Goal: Task Accomplishment & Management: Manage account settings

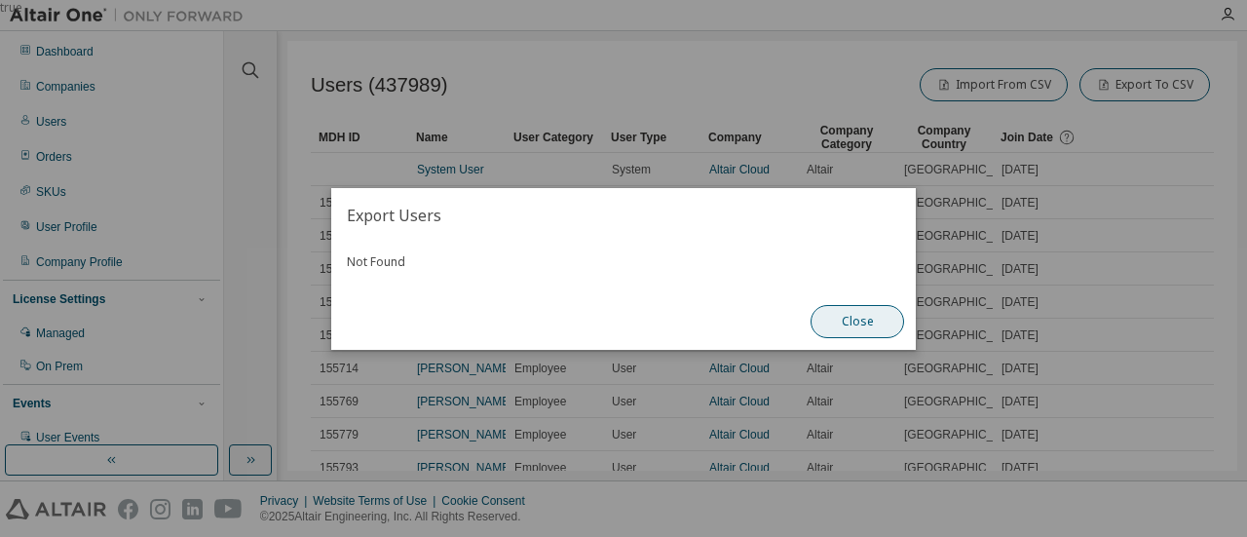
click at [875, 313] on button "Close" at bounding box center [856, 321] width 93 height 33
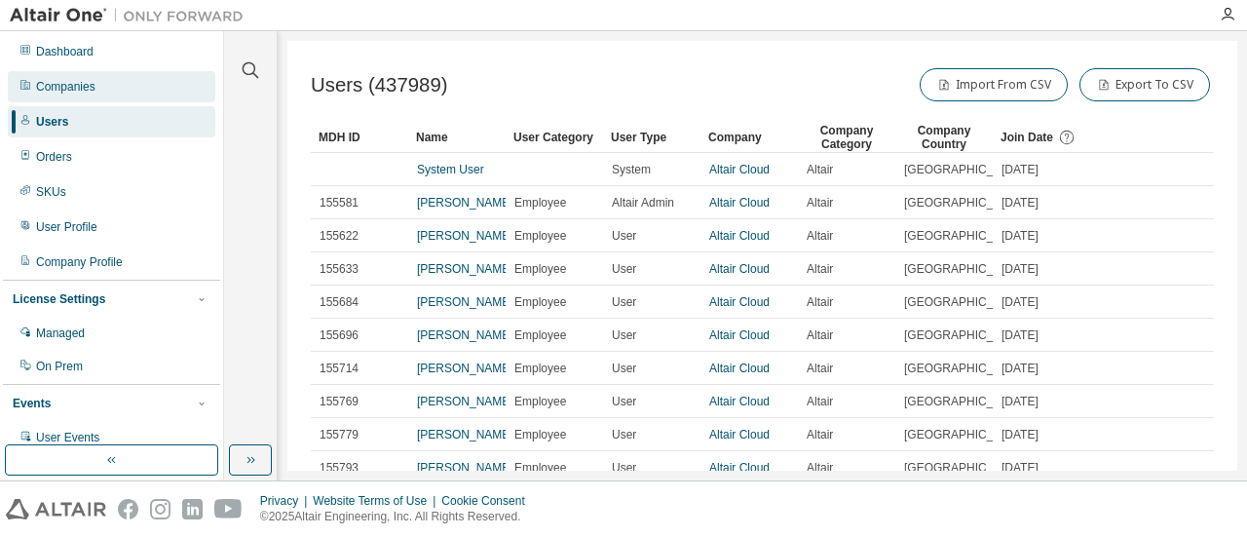
click at [115, 89] on div "Companies" at bounding box center [111, 86] width 207 height 31
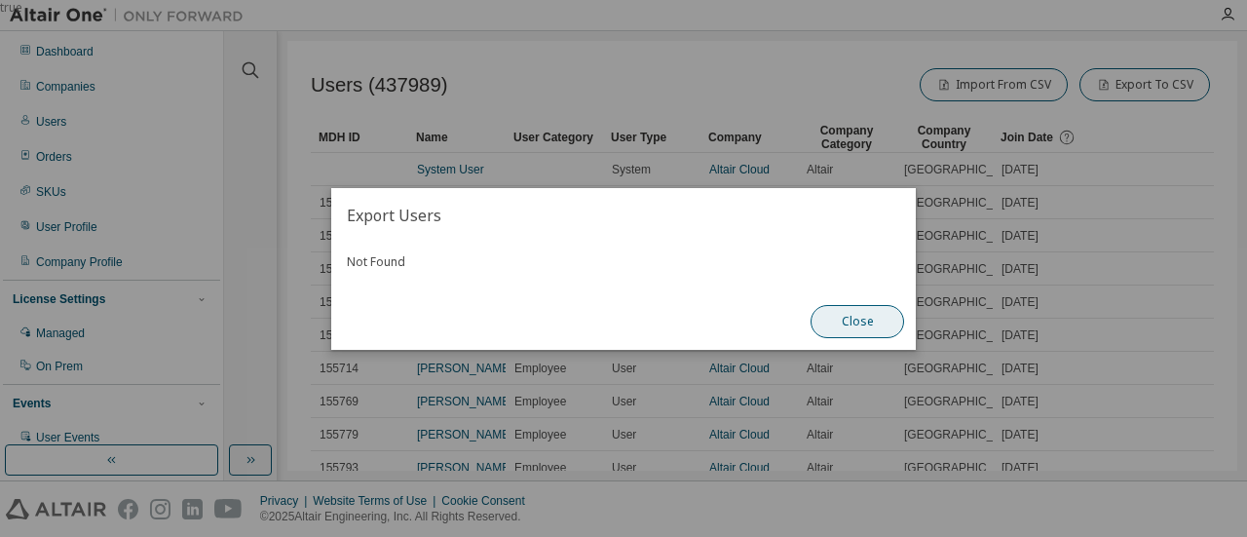
click at [869, 326] on button "Close" at bounding box center [856, 321] width 93 height 33
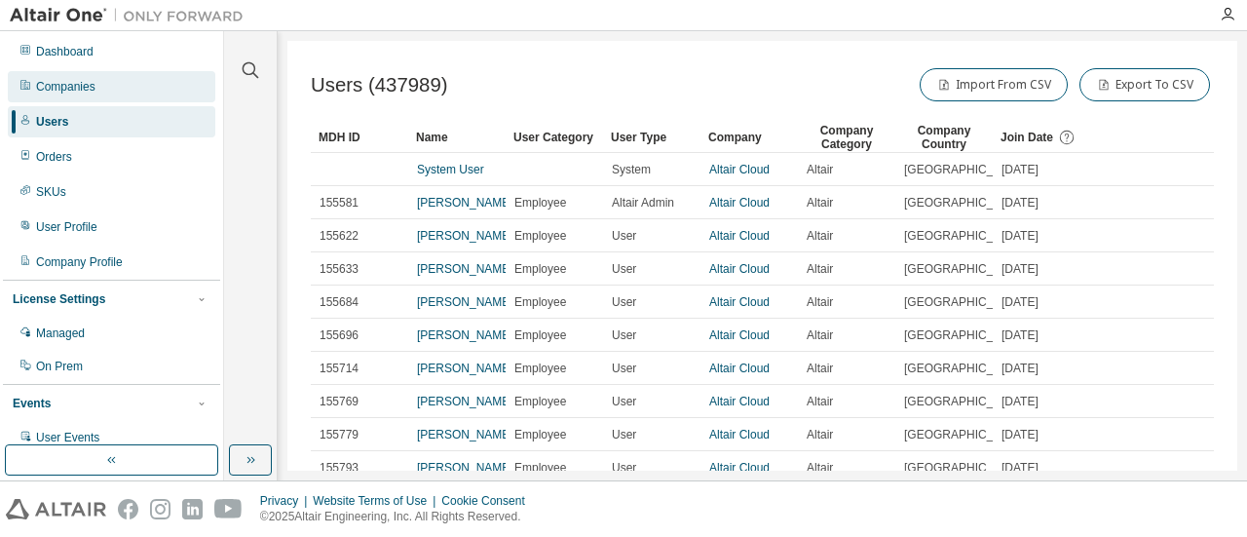
click at [60, 81] on div "Companies" at bounding box center [65, 87] width 59 height 16
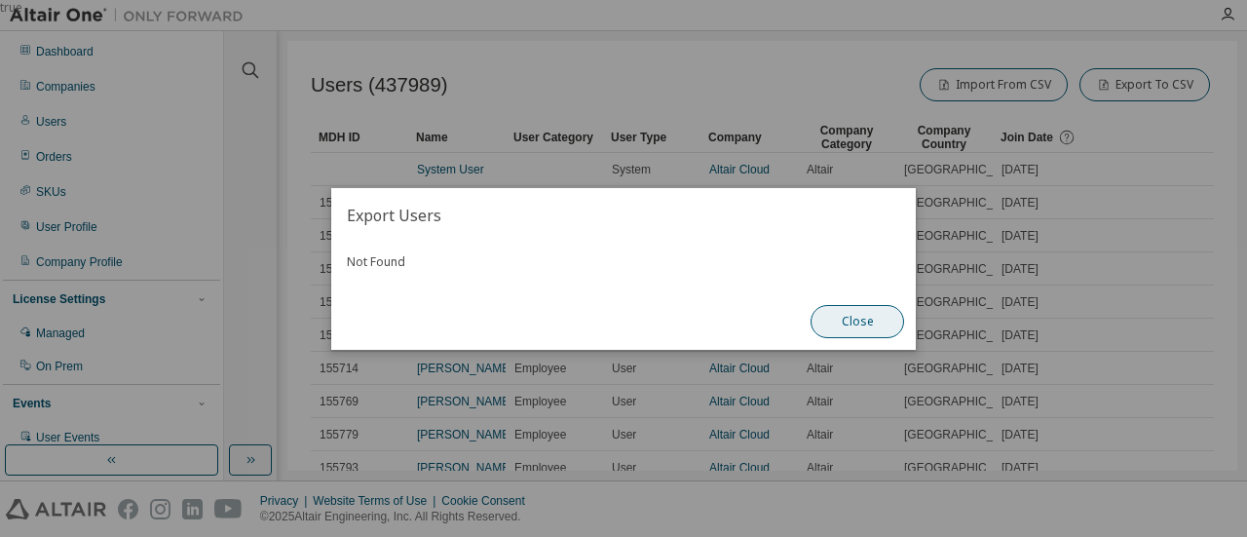
click at [869, 327] on button "Close" at bounding box center [856, 321] width 93 height 33
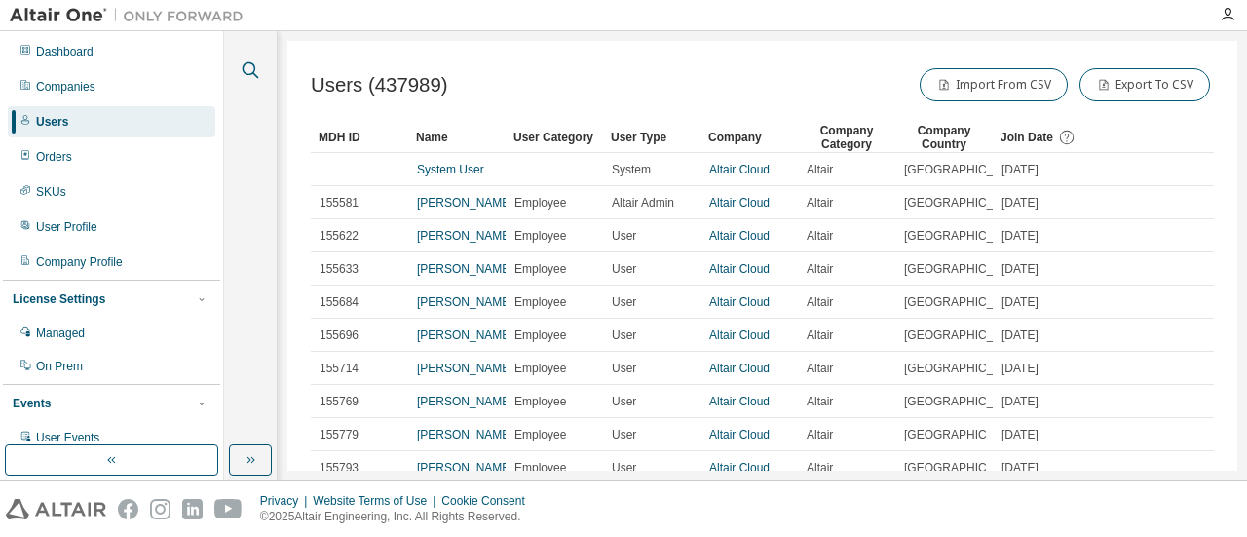
click at [256, 65] on icon "button" at bounding box center [250, 69] width 23 height 23
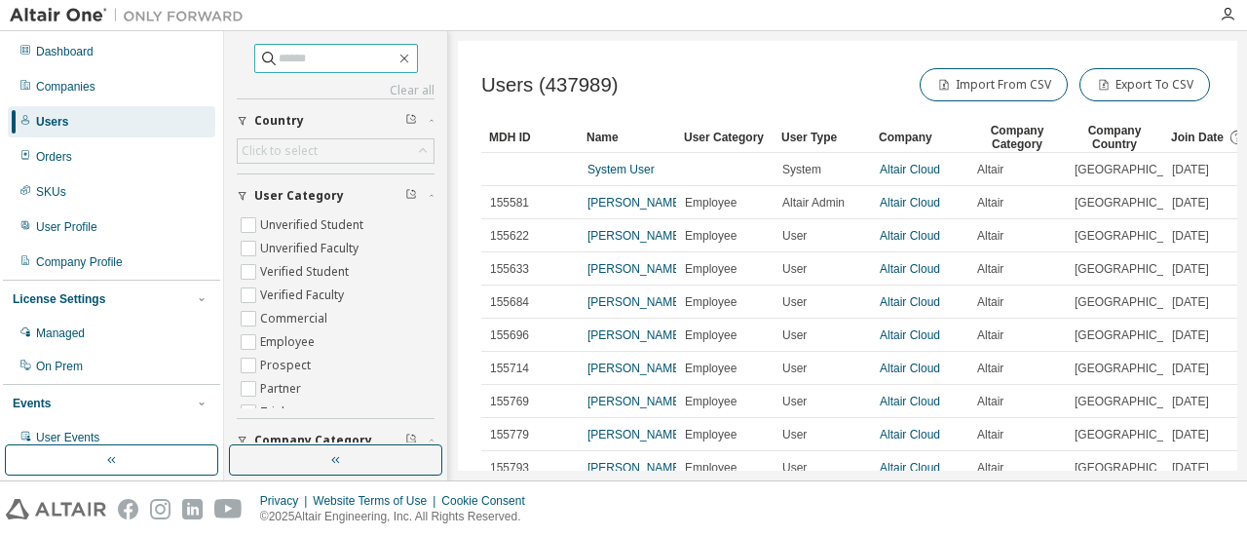
click at [307, 56] on input "text" at bounding box center [337, 58] width 117 height 19
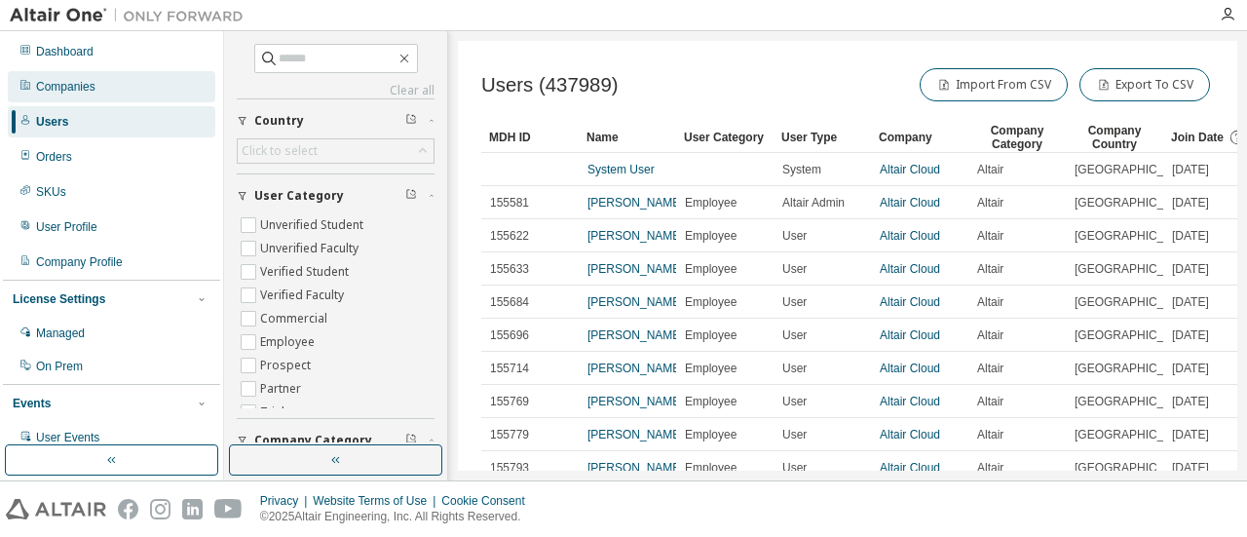
click at [38, 84] on div "Companies" at bounding box center [65, 87] width 59 height 16
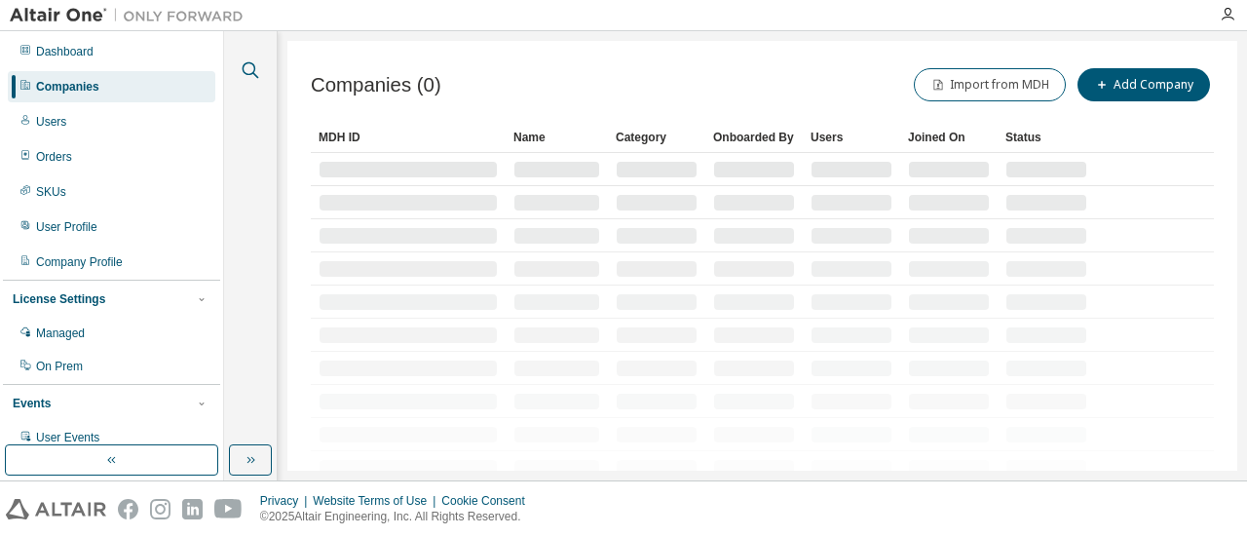
click at [250, 69] on icon "button" at bounding box center [250, 69] width 23 height 23
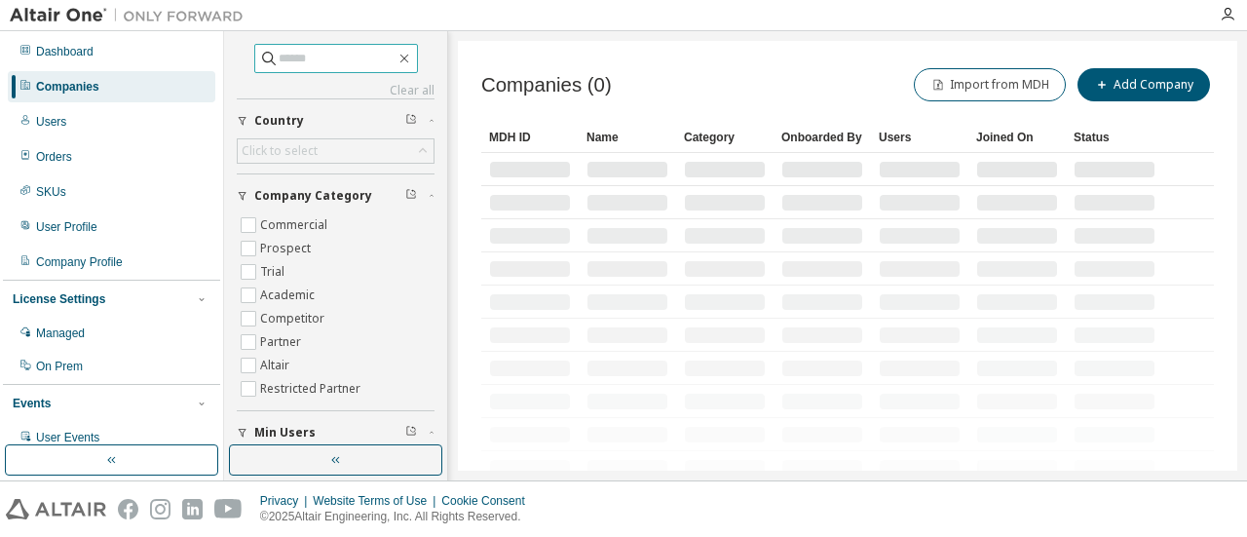
click at [279, 58] on input "text" at bounding box center [337, 58] width 117 height 19
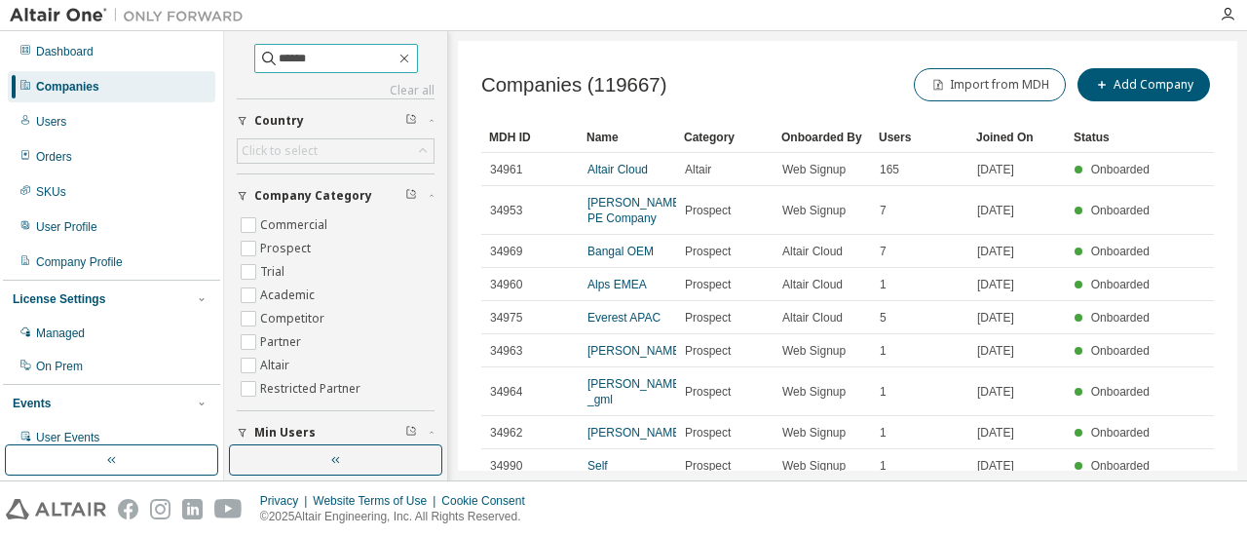
type input "******"
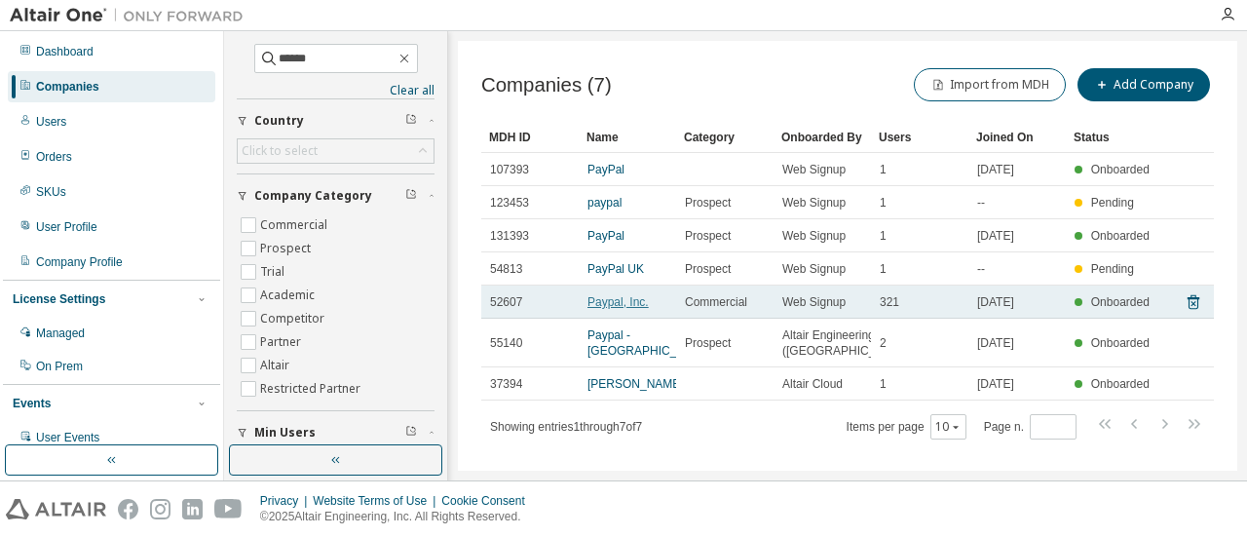
click at [618, 301] on link "Paypal, Inc." at bounding box center [617, 302] width 61 height 14
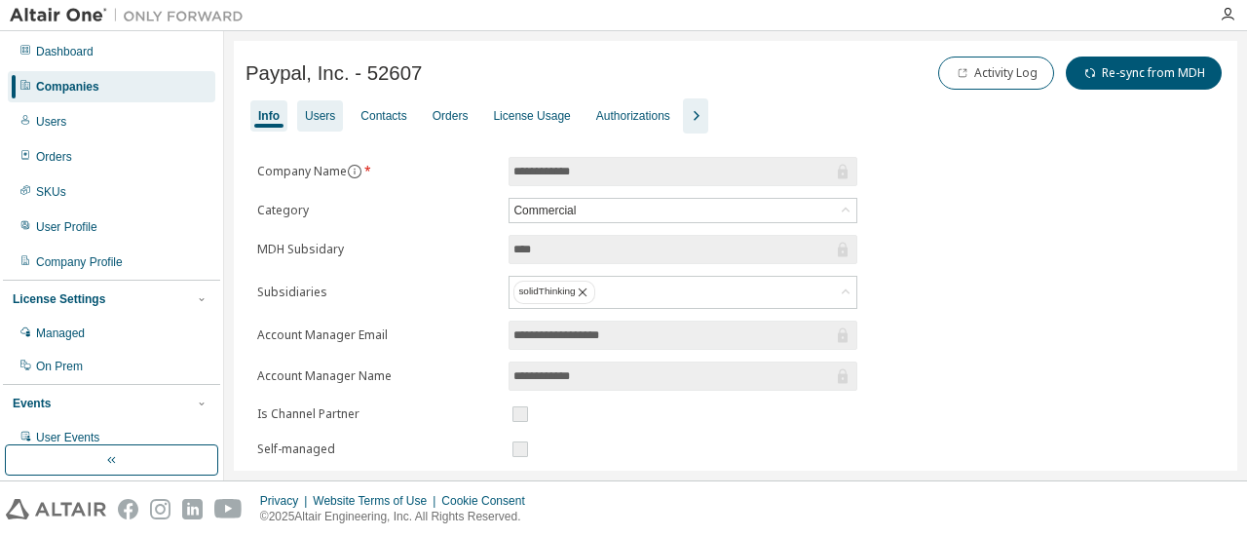
click at [314, 122] on div "Users" at bounding box center [320, 116] width 30 height 16
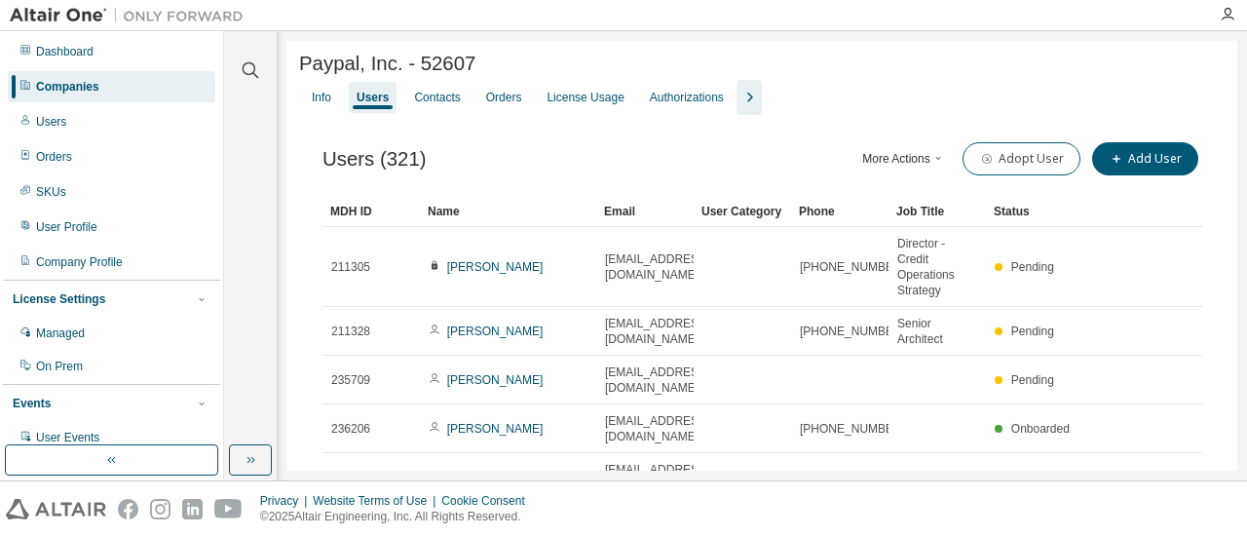
click at [894, 158] on button "More Actions" at bounding box center [903, 158] width 93 height 33
click at [896, 239] on div "Export To CSV" at bounding box center [924, 233] width 122 height 27
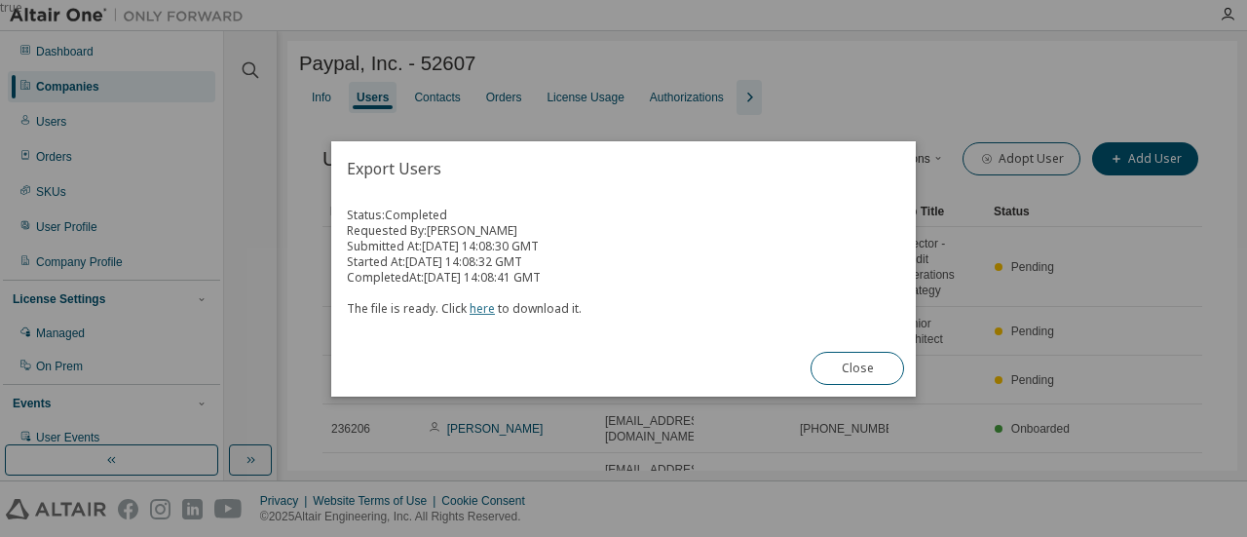
click at [474, 307] on link "here" at bounding box center [481, 308] width 25 height 17
click at [855, 369] on button "Close" at bounding box center [856, 368] width 93 height 33
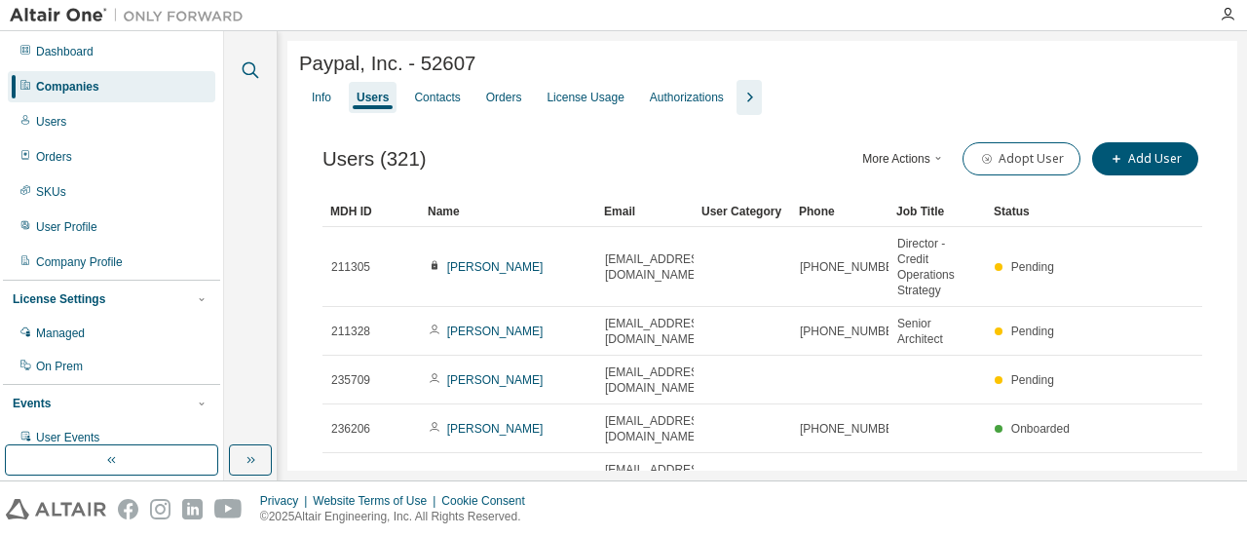
click at [247, 65] on icon "button" at bounding box center [250, 69] width 23 height 23
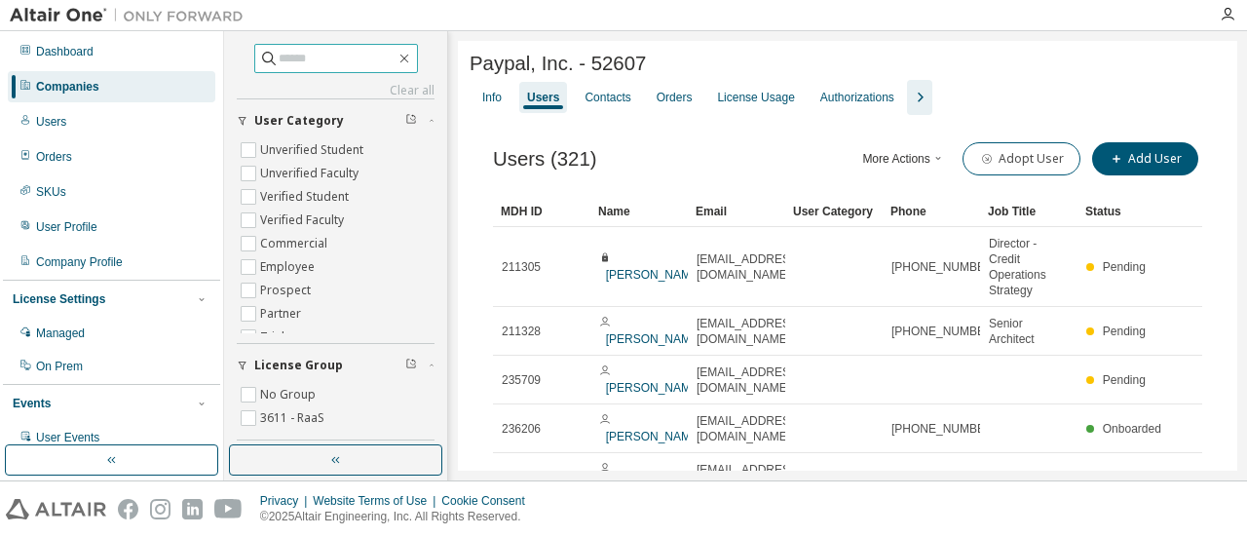
click at [279, 63] on input "text" at bounding box center [337, 58] width 117 height 19
type input "******"
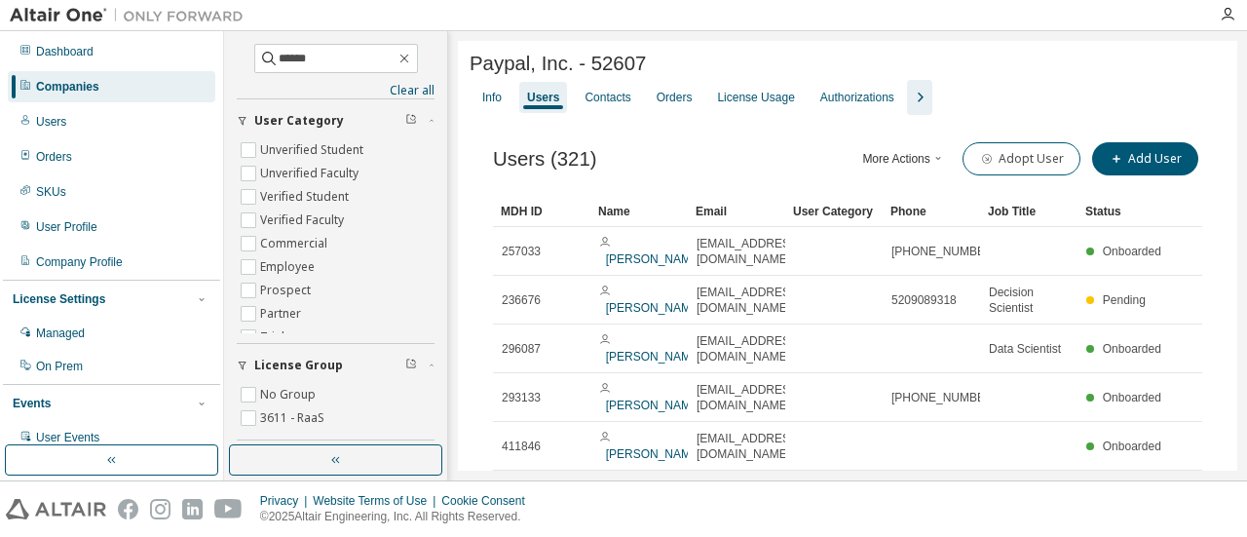
click at [142, 98] on div "Companies" at bounding box center [111, 86] width 207 height 31
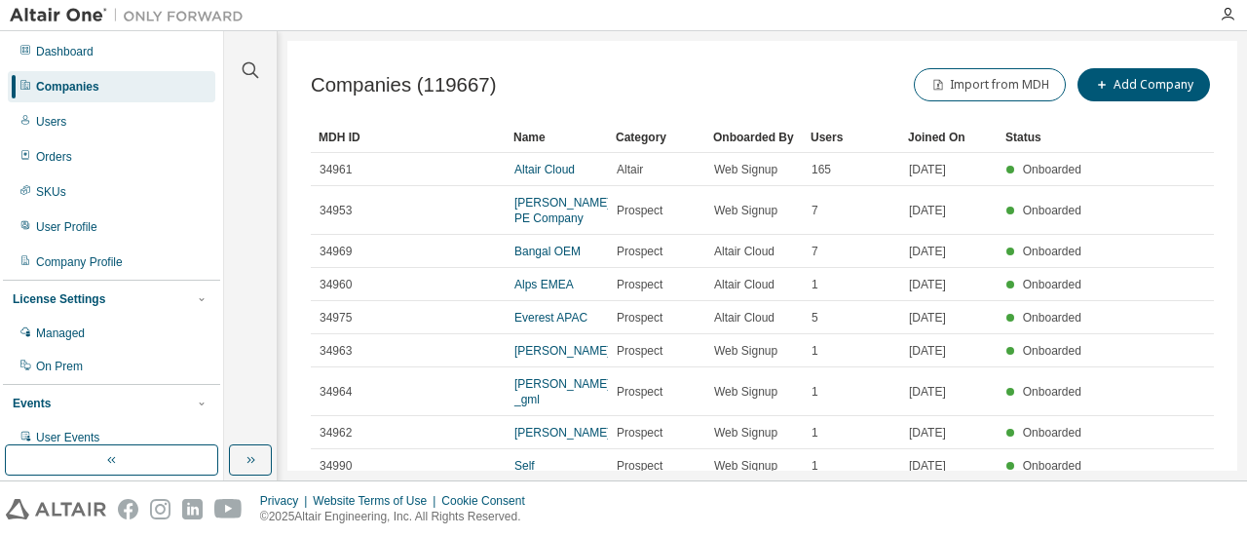
click at [246, 82] on div "Clear all Is Channel Partner Yes No Max Users Min Users Company Category Commer…" at bounding box center [250, 238] width 47 height 408
click at [247, 75] on icon "button" at bounding box center [250, 69] width 23 height 23
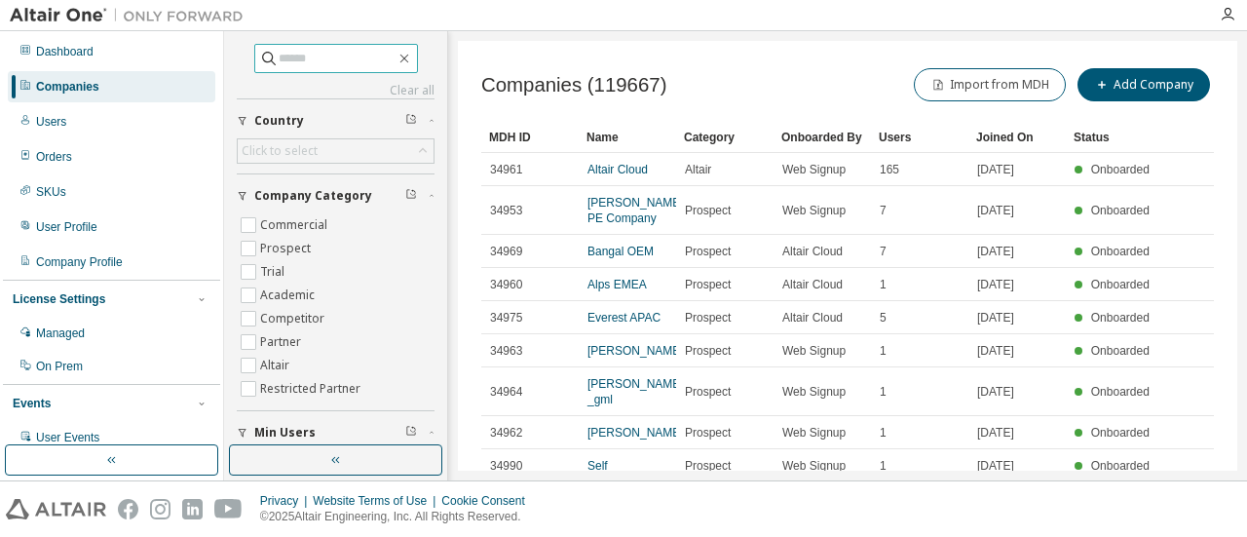
click at [314, 52] on input "text" at bounding box center [337, 58] width 117 height 19
type input "******"
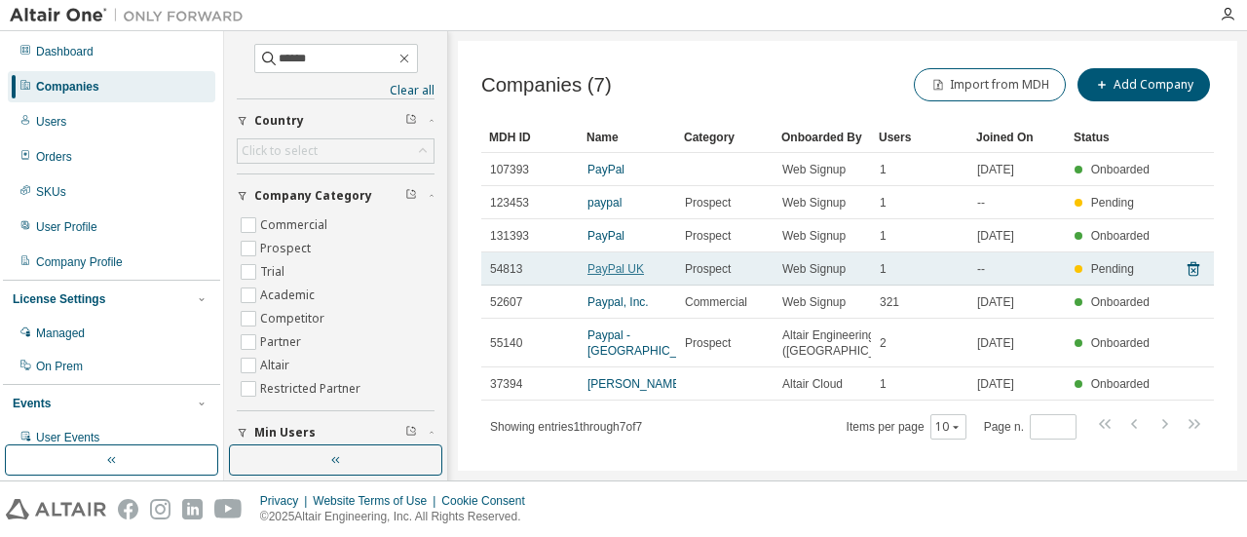
click at [622, 268] on link "PayPal UK" at bounding box center [615, 269] width 56 height 14
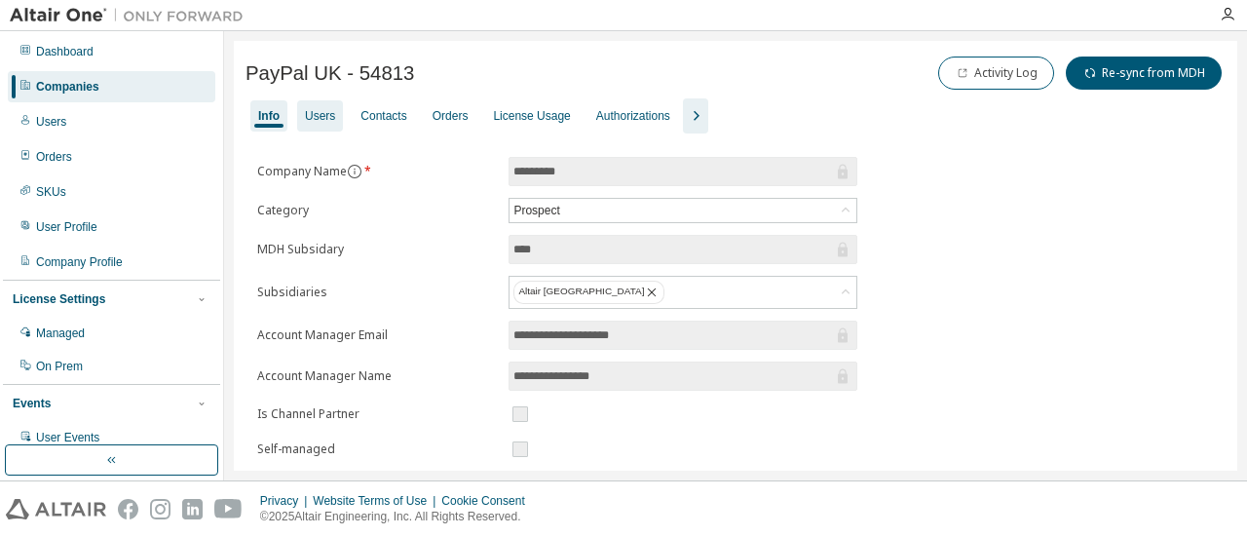
click at [338, 116] on div "Users" at bounding box center [320, 115] width 46 height 31
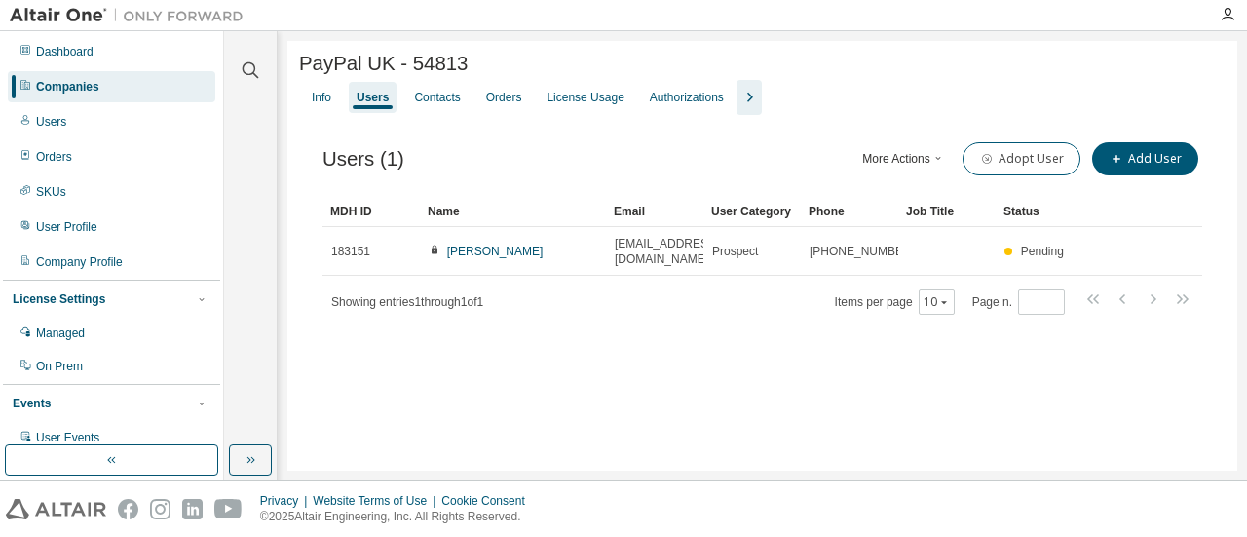
click at [884, 152] on button "More Actions" at bounding box center [903, 158] width 93 height 33
click at [896, 233] on div "Export To CSV" at bounding box center [934, 233] width 122 height 27
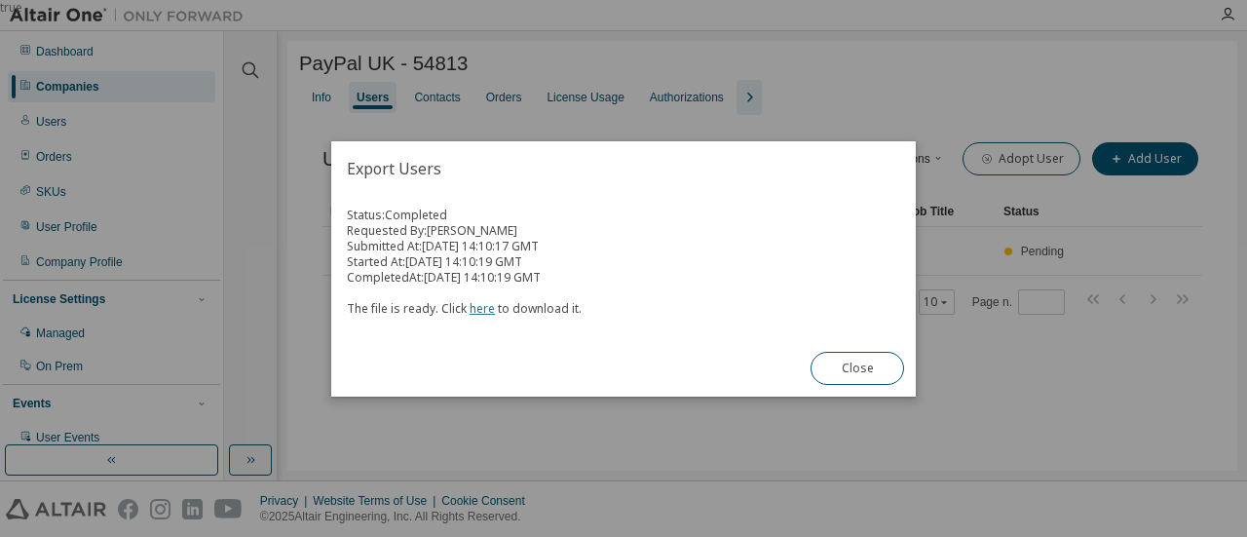
click at [485, 304] on link "here" at bounding box center [481, 308] width 25 height 17
click at [279, 65] on div "true" at bounding box center [623, 268] width 1247 height 537
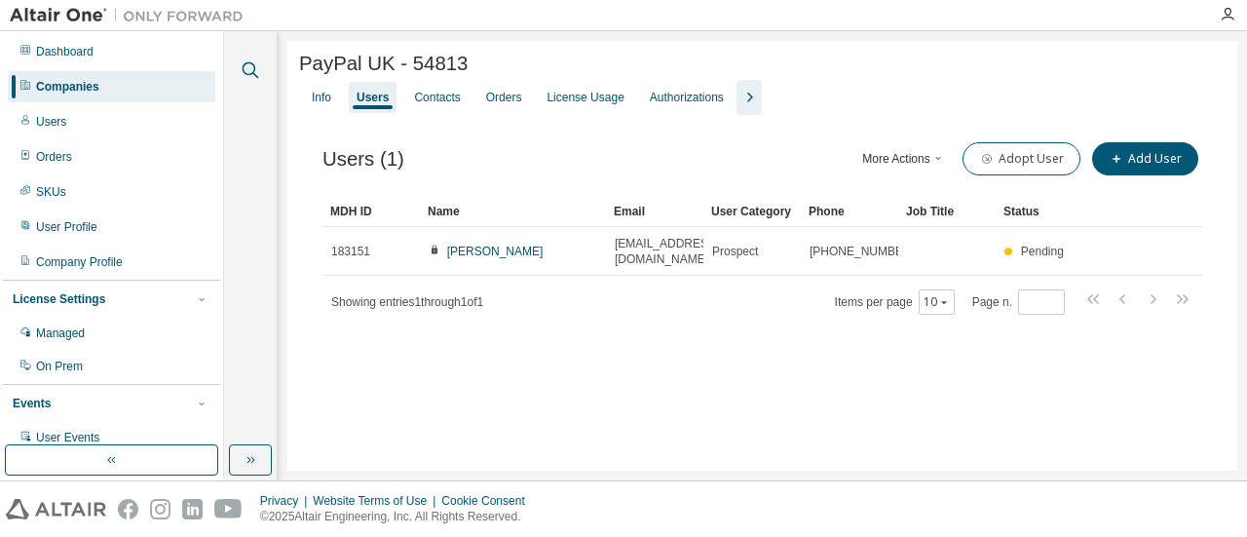
click at [258, 75] on icon "button" at bounding box center [250, 69] width 23 height 23
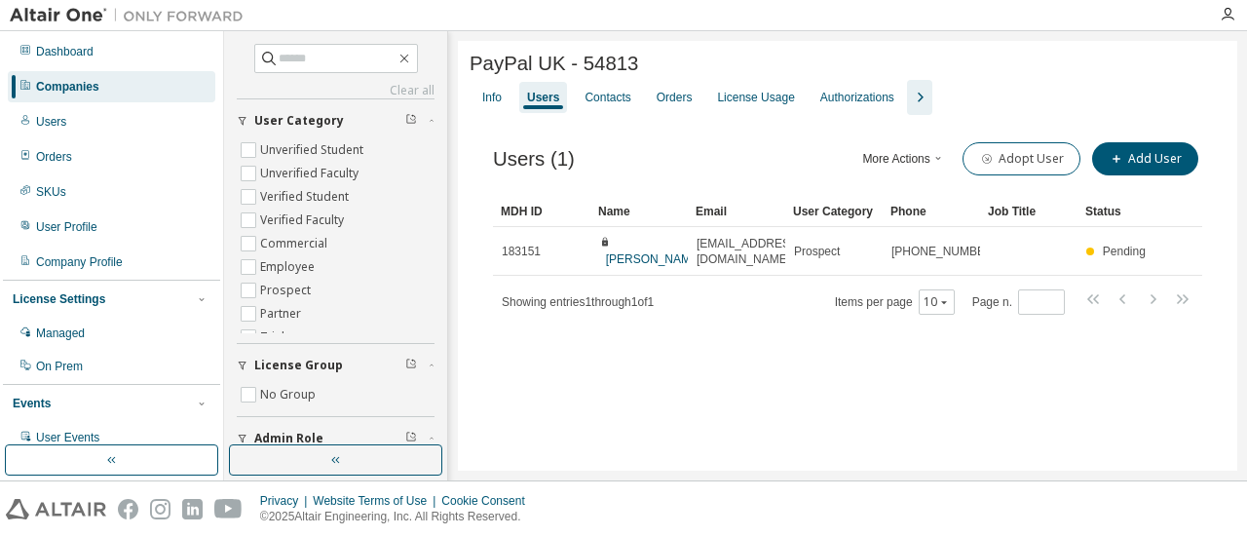
click at [107, 89] on div "Companies" at bounding box center [111, 86] width 207 height 31
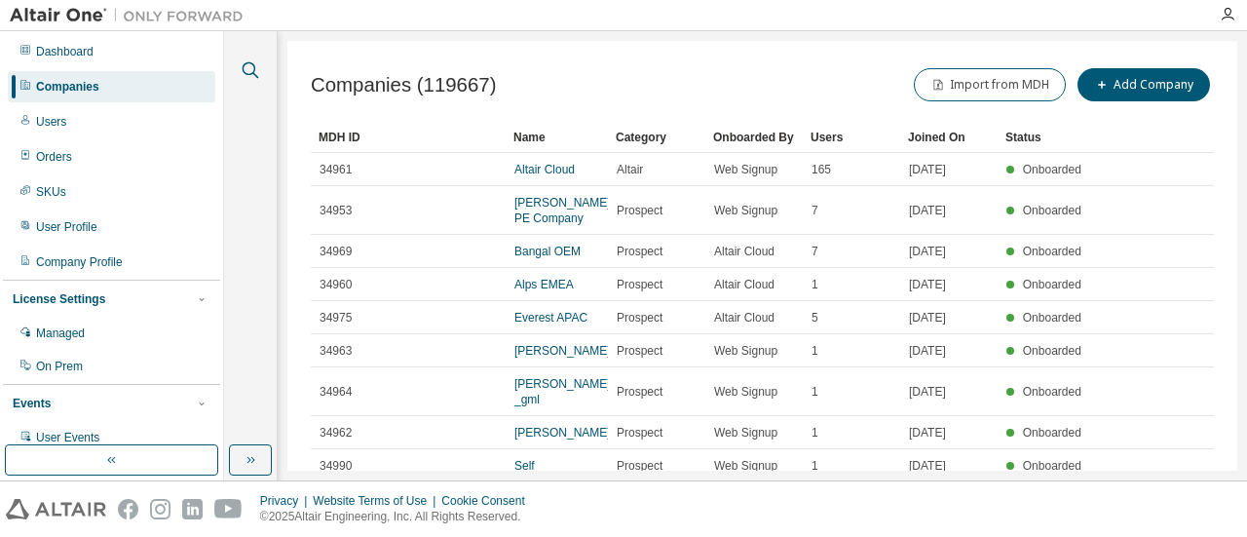
click at [254, 74] on icon "button" at bounding box center [251, 70] width 17 height 17
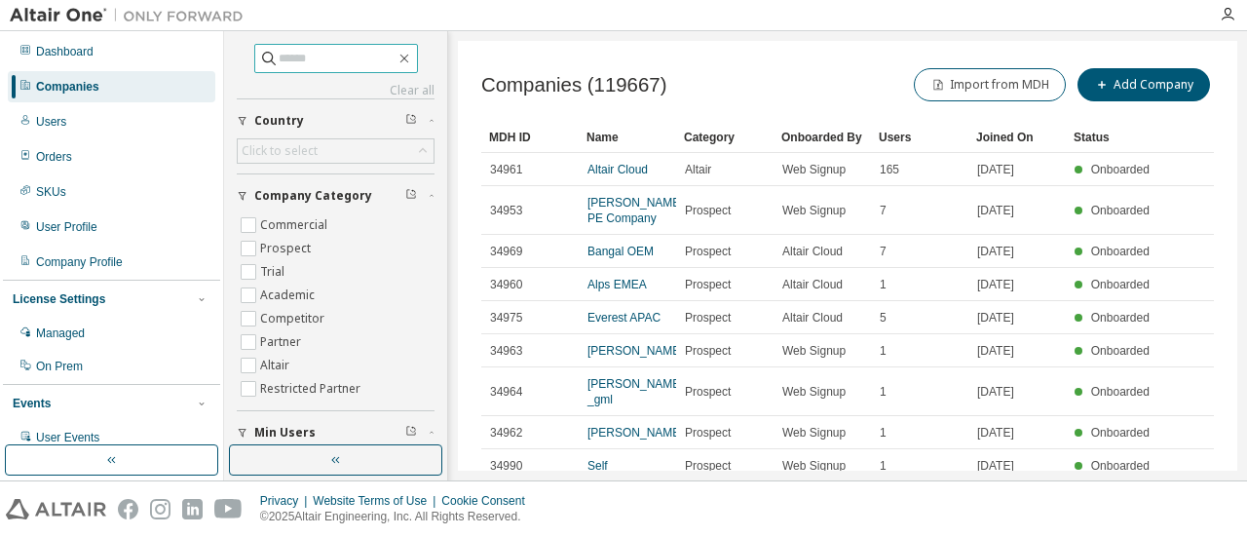
click at [279, 60] on input "text" at bounding box center [337, 58] width 117 height 19
type input "******"
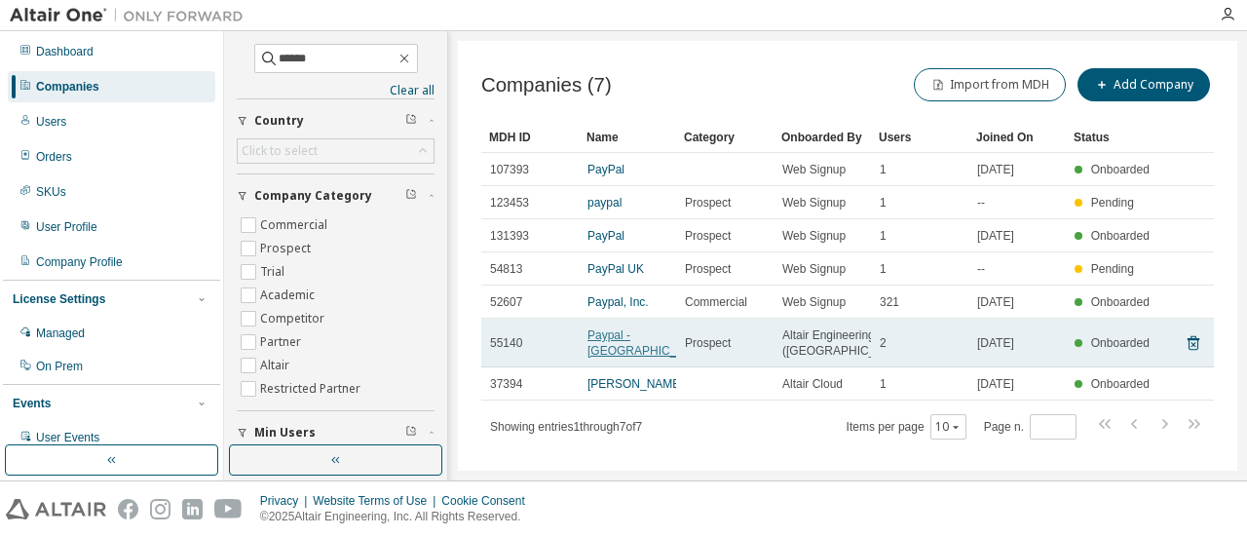
click at [610, 347] on link "Paypal - [GEOGRAPHIC_DATA]" at bounding box center [648, 342] width 122 height 29
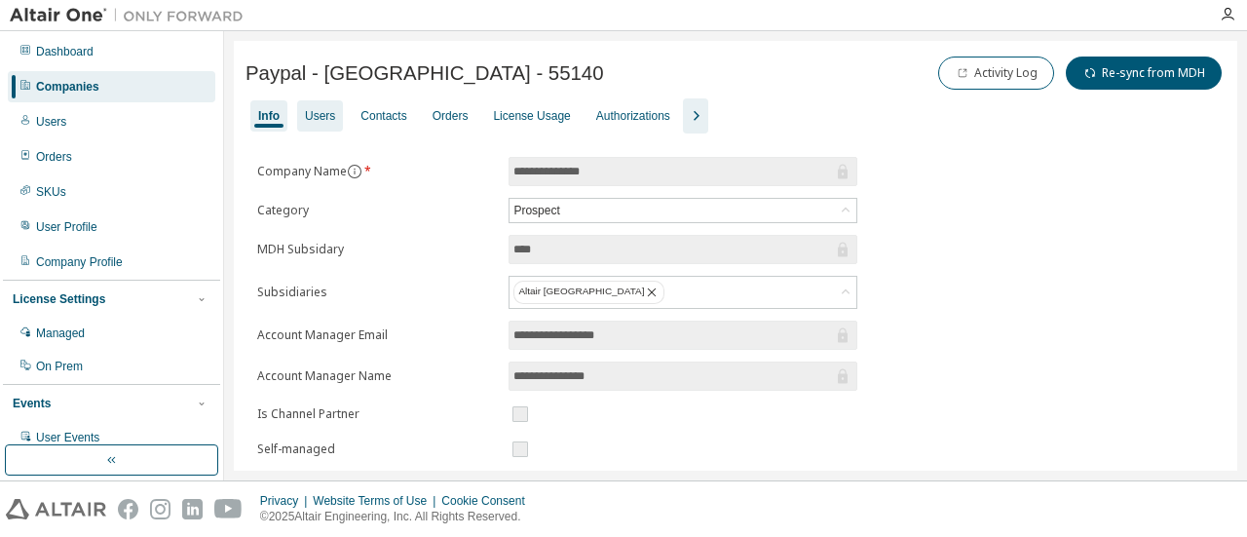
click at [313, 116] on div "Users" at bounding box center [320, 116] width 30 height 16
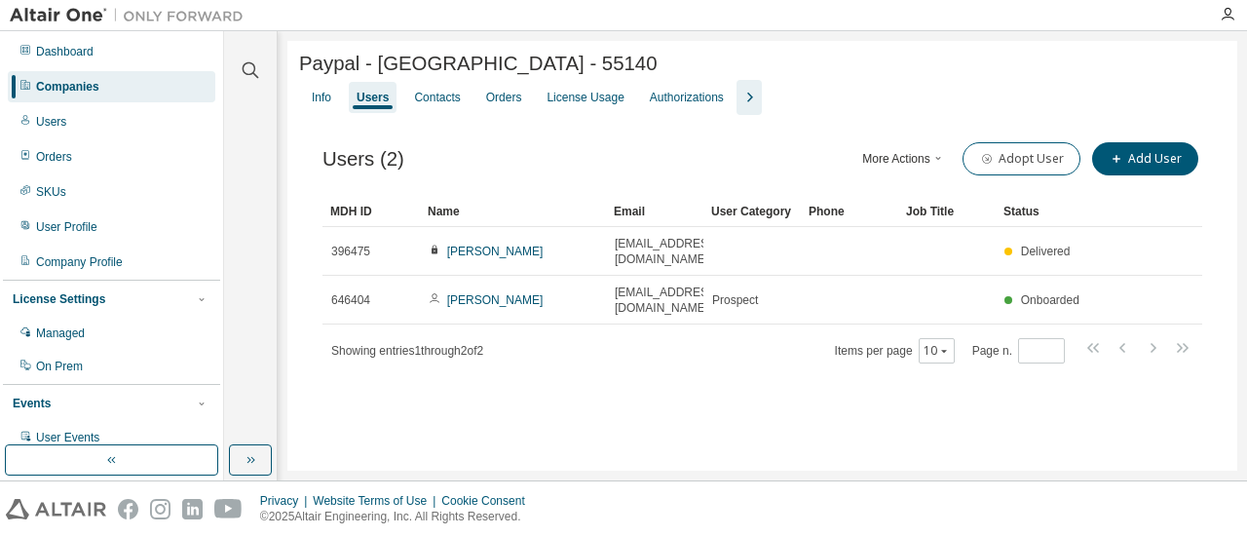
click at [883, 157] on button "More Actions" at bounding box center [903, 158] width 93 height 33
click at [892, 231] on div "Export To CSV" at bounding box center [934, 233] width 122 height 27
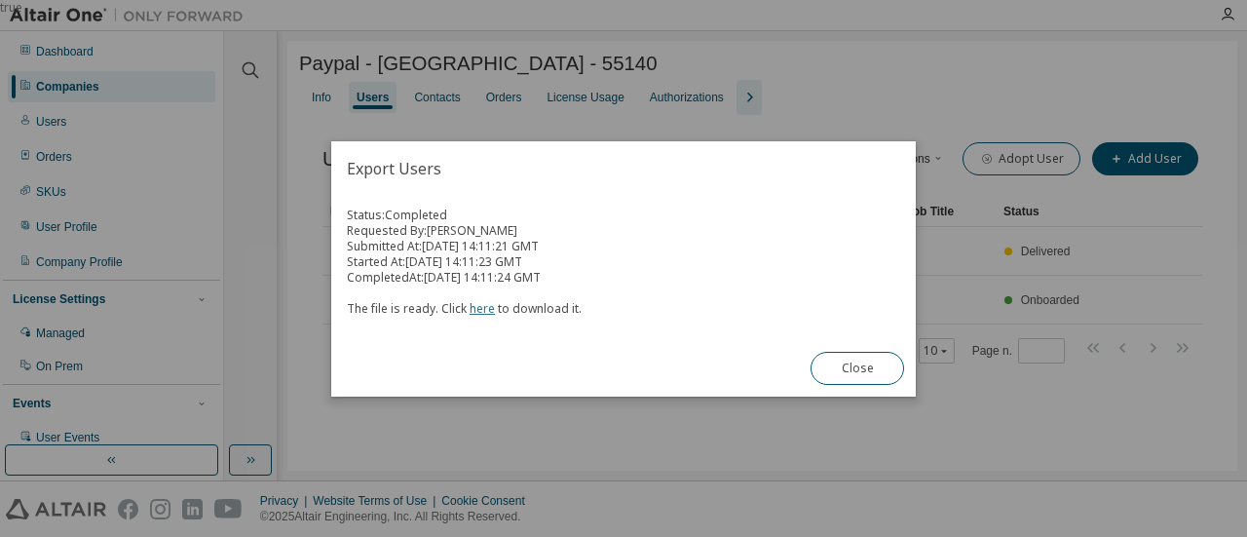
click at [481, 310] on link "here" at bounding box center [481, 308] width 25 height 17
